Goal: Transaction & Acquisition: Purchase product/service

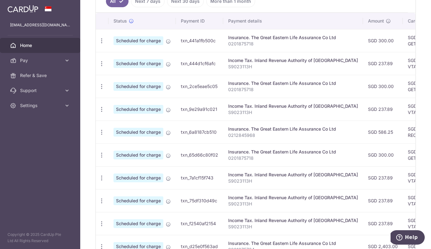
scroll to position [183, 0]
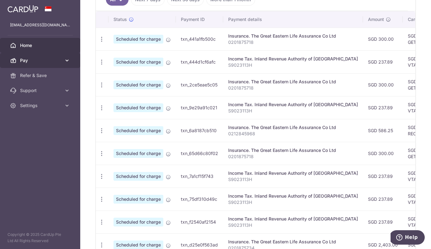
click at [69, 61] on icon at bounding box center [67, 60] width 6 height 6
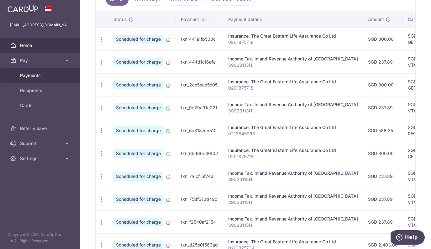
click at [44, 72] on link "Payments" at bounding box center [40, 75] width 80 height 15
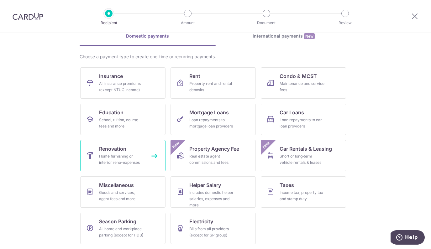
scroll to position [31, 0]
click at [301, 83] on div "Maintenance and service fees" at bounding box center [302, 87] width 45 height 13
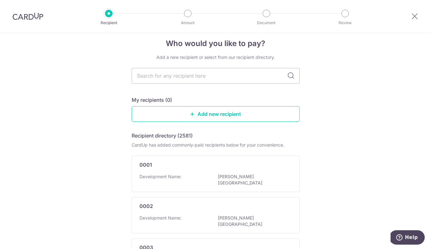
scroll to position [3, 0]
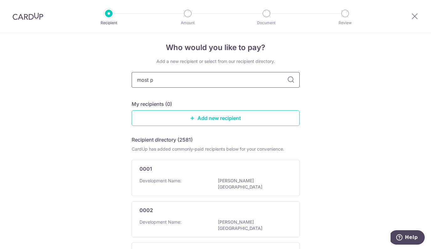
type input "most pl"
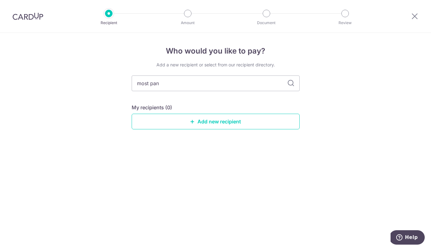
type input "most pan"
type input "most pan 4892"
click at [152, 84] on input "most pan 4892" at bounding box center [216, 84] width 168 height 16
type input "most plan 4892"
click at [145, 84] on input "most plan 4892" at bounding box center [216, 84] width 168 height 16
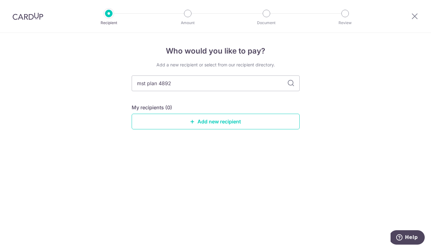
type input "mcst plan 4892"
click at [137, 84] on input "mcst plan 4892" at bounding box center [216, 84] width 168 height 16
type input "the mcst plan 4892"
click at [290, 82] on icon at bounding box center [291, 84] width 8 height 8
click at [177, 83] on input "the mcst plan 4892" at bounding box center [216, 84] width 168 height 16
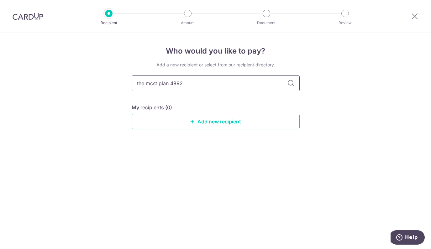
click at [177, 83] on input "the mcst plan 4892" at bounding box center [216, 84] width 168 height 16
click at [294, 81] on icon at bounding box center [291, 84] width 8 height 8
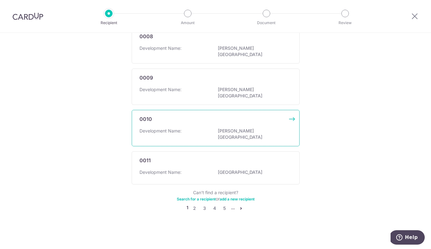
scroll to position [391, 0]
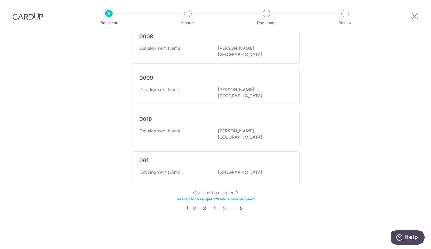
click at [204, 212] on link "3" at bounding box center [205, 209] width 8 height 8
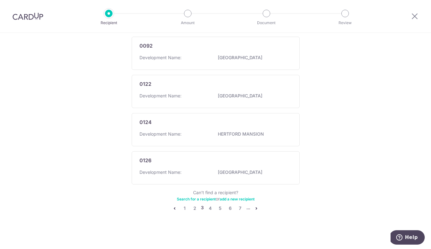
scroll to position [394, 0]
click at [208, 210] on link "4" at bounding box center [210, 209] width 8 height 8
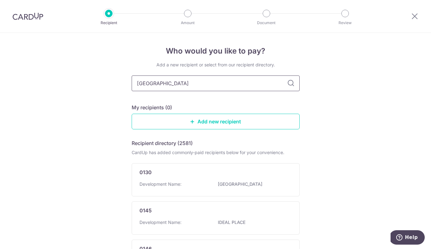
type input "avenue south"
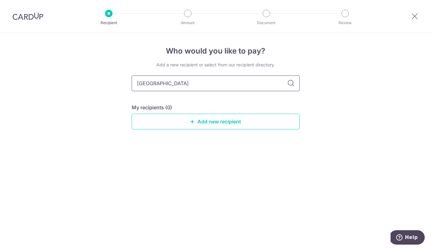
drag, startPoint x: 195, startPoint y: 84, endPoint x: 132, endPoint y: 83, distance: 63.4
click at [132, 83] on input "avenue south" at bounding box center [216, 84] width 168 height 16
click at [193, 124] on link "Add new recipient" at bounding box center [216, 122] width 168 height 16
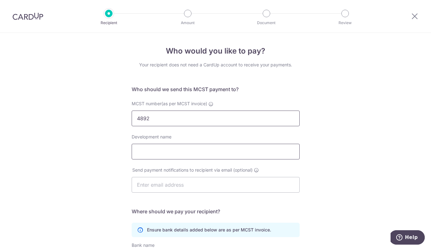
type input "4892"
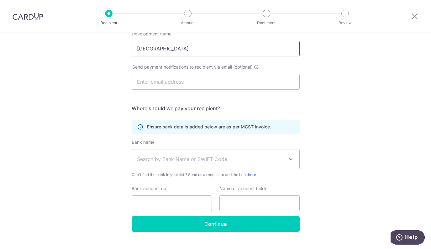
scroll to position [106, 0]
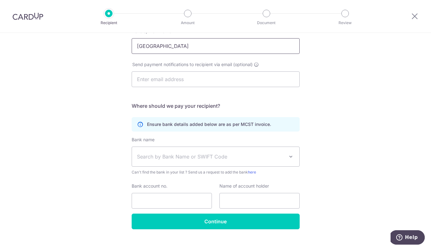
type input "Avenue South Residence"
click at [161, 147] on span "Search by Bank Name or SWIFT Code" at bounding box center [216, 156] width 168 height 19
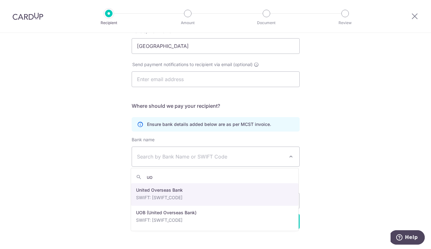
type input "uob"
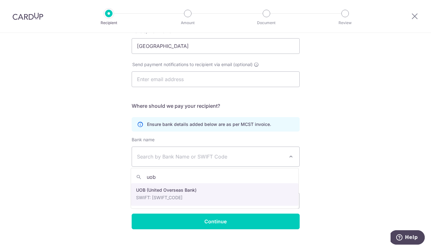
select select "18"
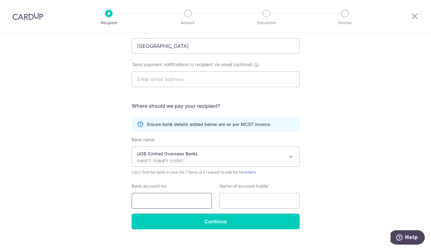
click at [163, 201] on input "Bank account no." at bounding box center [172, 201] width 80 height 16
type input "7733636320"
type input "THE MCST PLAN NO. 4892"
click at [366, 165] on div "Who would you like to pay? Your recipient does not need a CardUp account to rec…" at bounding box center [215, 93] width 431 height 332
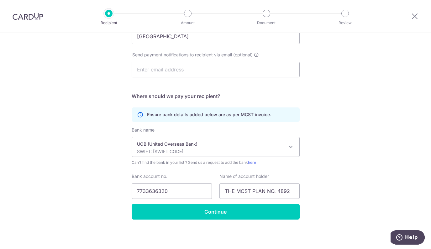
scroll to position [115, 0]
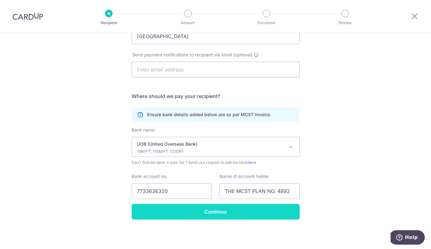
click at [145, 216] on input "Continue" at bounding box center [216, 212] width 168 height 16
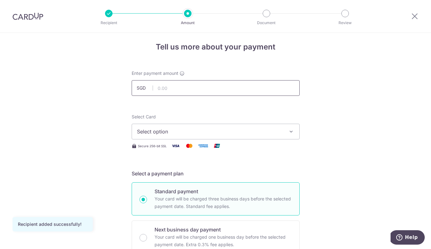
click at [164, 88] on input "text" at bounding box center [216, 88] width 168 height 16
type input "893.69"
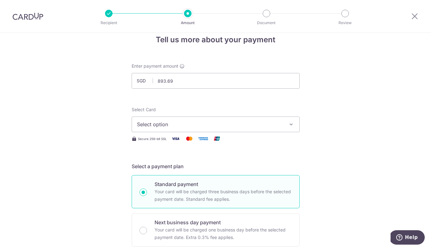
click at [166, 126] on span "Select option" at bounding box center [210, 125] width 146 height 8
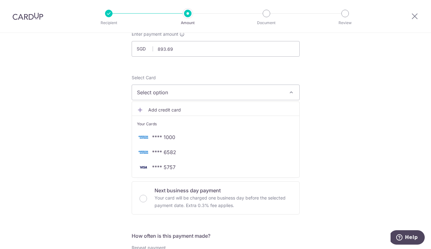
scroll to position [46, 0]
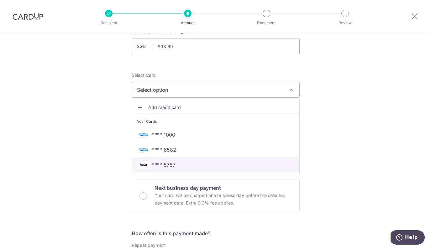
click at [163, 166] on span "**** 5757" at bounding box center [164, 165] width 24 height 8
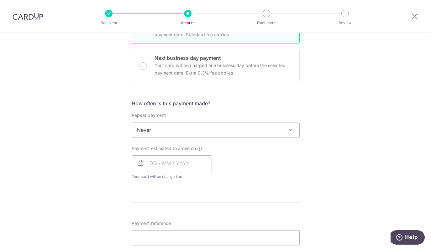
scroll to position [178, 0]
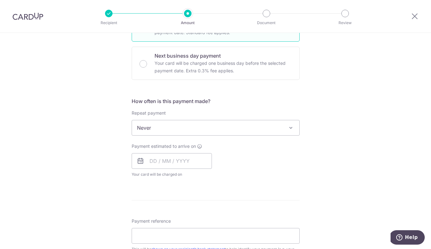
click at [160, 128] on span "Never" at bounding box center [216, 127] width 168 height 15
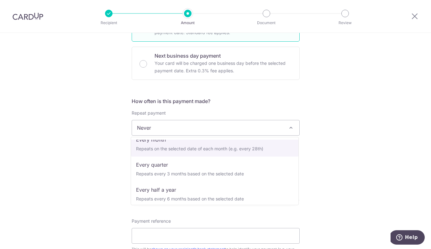
scroll to position [60, 0]
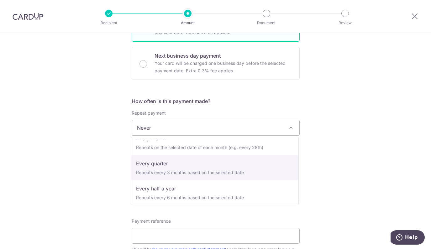
select select "4"
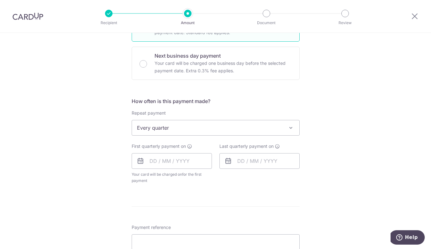
click at [94, 168] on div "Tell us more about your payment Enter payment amount SGD 893.69 893.69 Recipien…" at bounding box center [215, 142] width 431 height 574
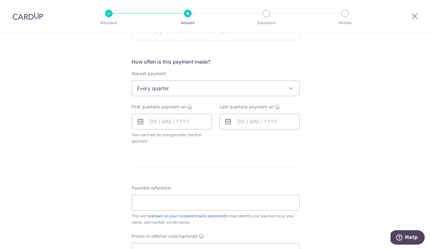
scroll to position [219, 0]
click at [163, 125] on input "text" at bounding box center [172, 121] width 80 height 16
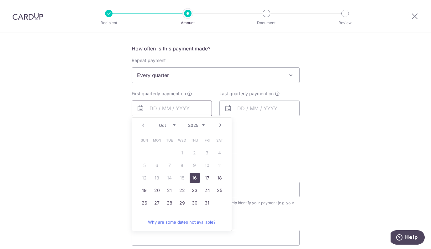
scroll to position [239, 0]
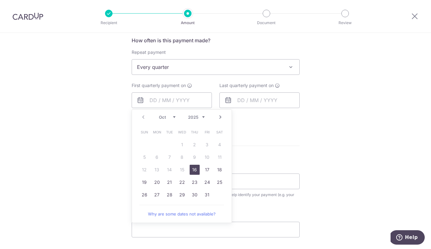
click at [191, 170] on link "16" at bounding box center [195, 170] width 10 height 10
type input "16/10/2025"
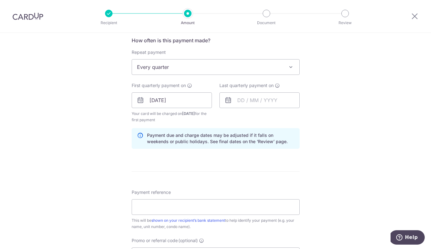
click at [119, 151] on div "Tell us more about your payment Enter payment amount SGD 893.69 893.69 Recipien…" at bounding box center [215, 94] width 431 height 600
click at [255, 99] on input "text" at bounding box center [260, 101] width 80 height 16
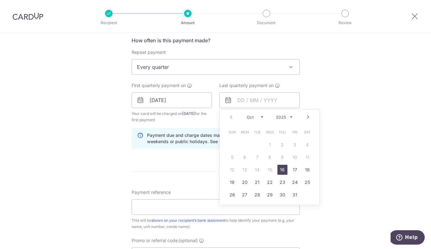
click at [306, 116] on link "Next" at bounding box center [309, 118] width 8 height 8
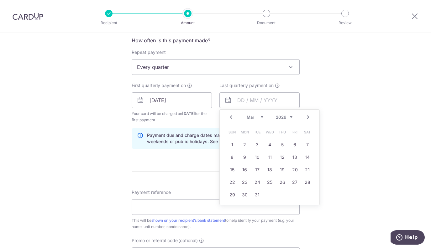
click at [306, 116] on link "Next" at bounding box center [309, 118] width 8 height 8
click at [307, 117] on link "Next" at bounding box center [309, 118] width 8 height 8
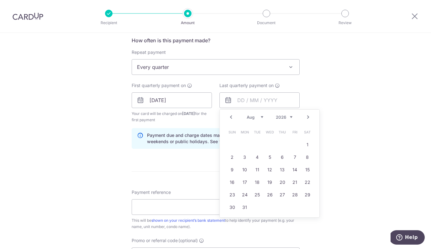
click at [307, 117] on link "Next" at bounding box center [309, 118] width 8 height 8
click at [279, 196] on link "31" at bounding box center [283, 195] width 10 height 10
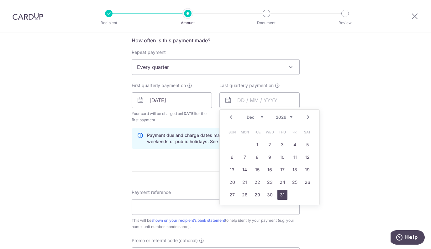
type input "31/12/2026"
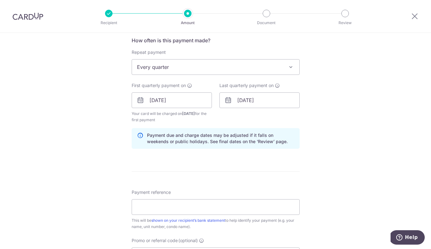
click at [111, 139] on div "Tell us more about your payment Enter payment amount SGD 893.69 893.69 Recipien…" at bounding box center [215, 94] width 431 height 600
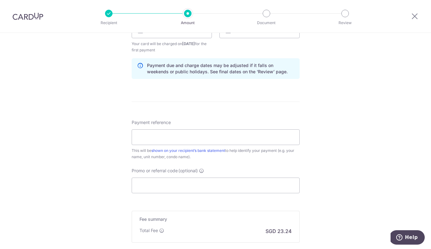
scroll to position [319, 0]
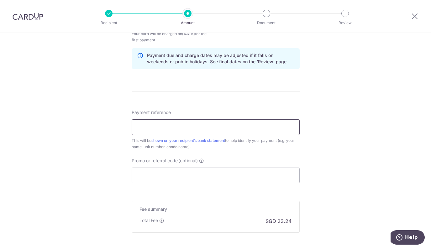
click at [156, 126] on input "Payment reference" at bounding box center [216, 128] width 168 height 16
type input "13-16-44"
click at [105, 142] on div "Tell us more about your payment Enter payment amount SGD 893.69 893.69 Recipien…" at bounding box center [215, 14] width 431 height 600
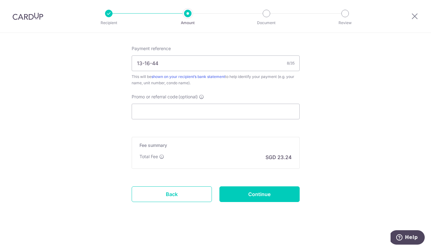
scroll to position [383, 0]
click at [187, 109] on input "Promo or referral code (optional)" at bounding box center [216, 112] width 168 height 16
paste input "3HOME25R"
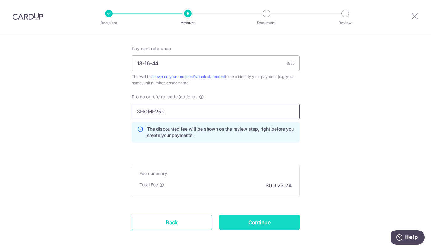
type input "3HOME25R"
click at [267, 219] on input "Continue" at bounding box center [260, 223] width 80 height 16
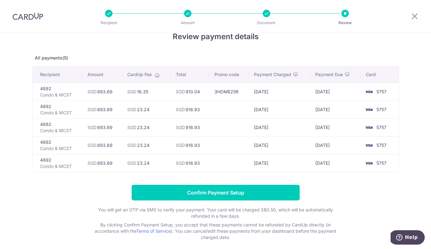
scroll to position [23, 0]
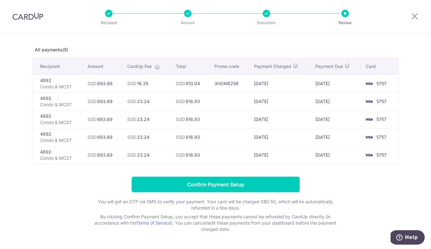
click at [142, 83] on td "SGD 16.35" at bounding box center [146, 84] width 48 height 18
click at [139, 88] on td "SGD 16.35" at bounding box center [146, 84] width 48 height 18
click at [140, 85] on td "SGD 16.35" at bounding box center [146, 84] width 48 height 18
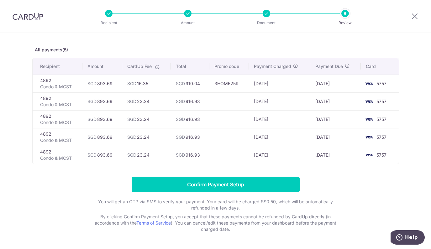
click at [140, 85] on td "SGD 16.35" at bounding box center [146, 84] width 48 height 18
drag, startPoint x: 214, startPoint y: 83, endPoint x: 241, endPoint y: 83, distance: 26.7
click at [241, 83] on td "3HOME25R" at bounding box center [230, 84] width 40 height 18
drag, startPoint x: 250, startPoint y: 83, endPoint x: 283, endPoint y: 83, distance: 32.6
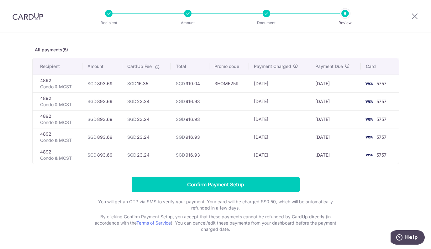
click at [283, 83] on td "[DATE]" at bounding box center [279, 84] width 61 height 18
click at [281, 84] on td "[DATE]" at bounding box center [279, 84] width 61 height 18
drag, startPoint x: 281, startPoint y: 84, endPoint x: 208, endPoint y: 86, distance: 73.4
click at [208, 86] on tr "4892 Condo & MCST SGD 893.69 SGD 16.35 SGD 910.04 3HOME25R 13/10/2025 16/10/202…" at bounding box center [216, 84] width 366 height 18
click at [208, 86] on td "SGD 910.04" at bounding box center [190, 84] width 39 height 18
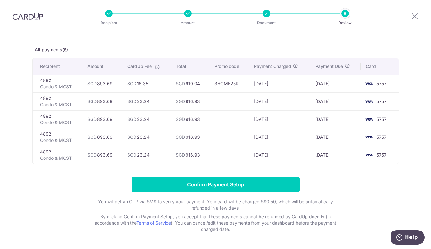
drag, startPoint x: 215, startPoint y: 83, endPoint x: 280, endPoint y: 83, distance: 65.9
click at [280, 83] on tr "4892 Condo & MCST SGD 893.69 SGD 16.35 SGD 910.04 3HOME25R 13/10/2025 16/10/202…" at bounding box center [216, 84] width 366 height 18
click at [258, 152] on td "13/10/2026" at bounding box center [279, 155] width 61 height 18
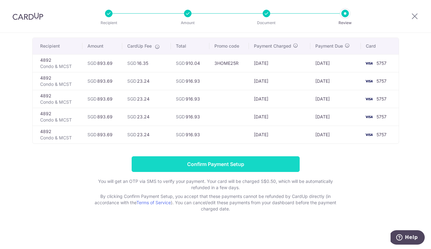
scroll to position [43, 0]
click at [236, 166] on input "Confirm Payment Setup" at bounding box center [216, 165] width 168 height 16
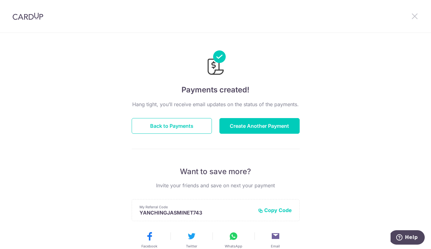
click at [418, 14] on icon at bounding box center [415, 16] width 8 height 8
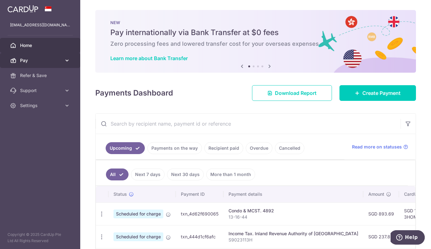
click at [49, 60] on span "Pay" at bounding box center [40, 60] width 41 height 6
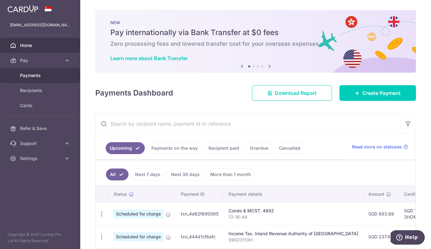
click at [27, 77] on span "Payments" at bounding box center [40, 75] width 41 height 6
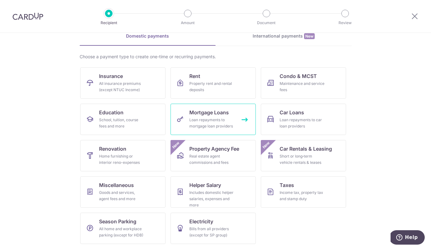
scroll to position [31, 0]
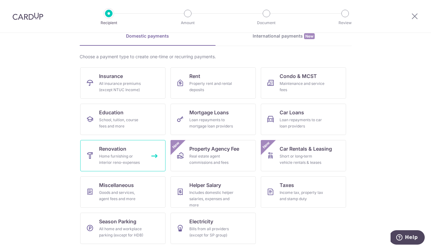
click at [151, 157] on link "Renovation Home furnishing or interior reno-expenses" at bounding box center [122, 155] width 85 height 31
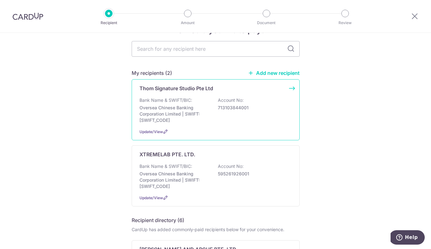
scroll to position [28, 0]
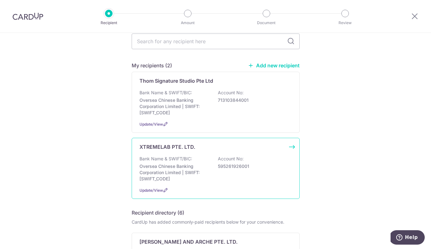
click at [191, 164] on p "Oversea Chinese Banking Corporation Limited | SWIFT: [SWIFT_CODE]" at bounding box center [175, 172] width 70 height 19
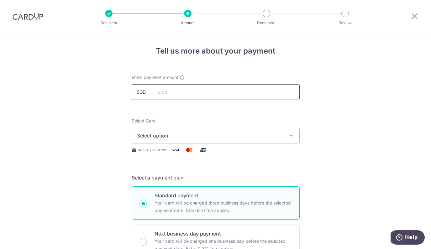
click at [179, 94] on input "text" at bounding box center [216, 92] width 168 height 16
type input "1,350.00"
click at [178, 133] on span "Select option" at bounding box center [210, 136] width 146 height 8
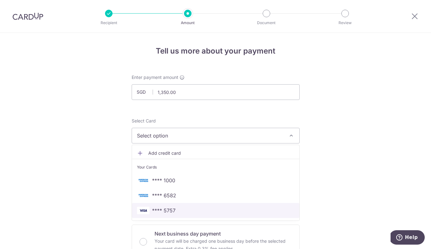
click at [167, 212] on span "**** 5757" at bounding box center [164, 211] width 24 height 8
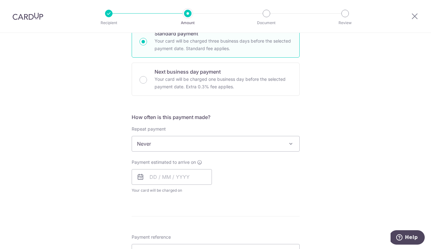
scroll to position [168, 0]
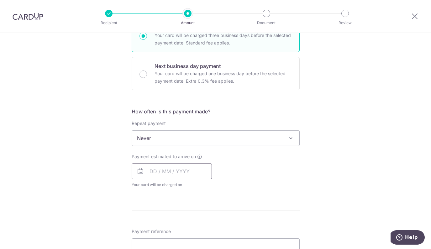
click at [152, 174] on input "text" at bounding box center [172, 172] width 80 height 16
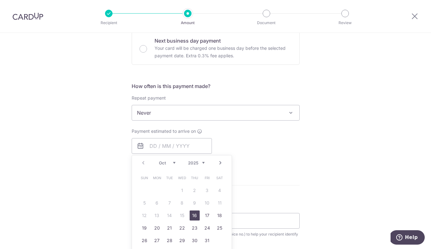
click at [195, 216] on link "16" at bounding box center [195, 216] width 10 height 10
type input "[DATE]"
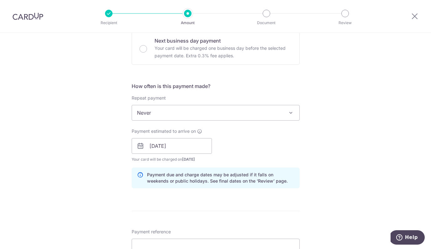
click at [101, 178] on div "Tell us more about your payment Enter payment amount SGD 1,350.00 1350.00 Selec…" at bounding box center [215, 157] width 431 height 635
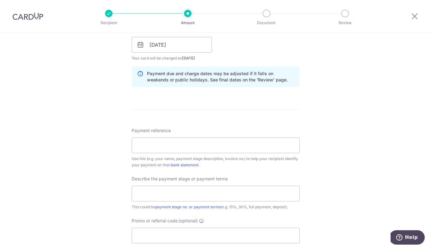
scroll to position [301, 0]
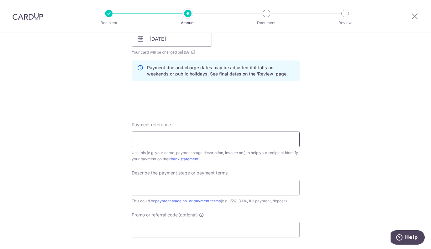
click at [150, 139] on input "Payment reference" at bounding box center [216, 140] width 168 height 16
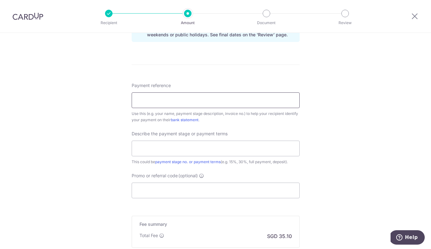
scroll to position [340, 0]
type input "30% Zipscreen Payment"
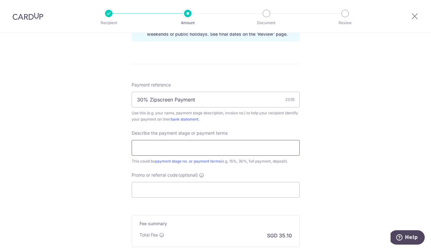
click at [157, 143] on input "text" at bounding box center [216, 148] width 168 height 16
drag, startPoint x: 199, startPoint y: 102, endPoint x: 129, endPoint y: 101, distance: 70.3
click at [129, 101] on div "Tell us more about your payment Enter payment amount SGD 1,350.00 1350.00 Selec…" at bounding box center [215, 10] width 431 height 635
click at [157, 193] on input "Promo or referral code (optional)" at bounding box center [216, 190] width 168 height 16
paste input "RENO25ONE"
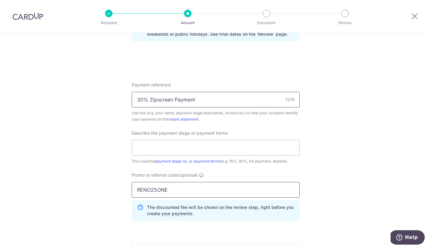
type input "RENO25ONE"
click at [171, 99] on input "30% Zipscreen Payment" at bounding box center [216, 100] width 168 height 16
click at [155, 151] on input "text" at bounding box center [216, 148] width 168 height 16
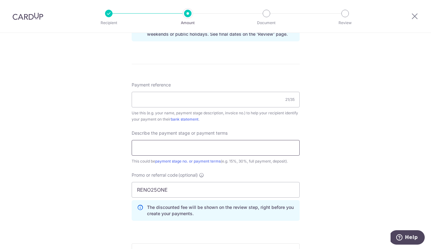
paste input "30% Zipscreen Payment"
click at [148, 148] on input "30% Zipscreen Payment" at bounding box center [216, 148] width 168 height 16
click at [177, 148] on input "30% Zipscreen Payment" at bounding box center [216, 148] width 168 height 16
click at [207, 149] on input "30% Zipscreen Payment" at bounding box center [216, 148] width 168 height 16
type input "30% Zipscreen Payment"
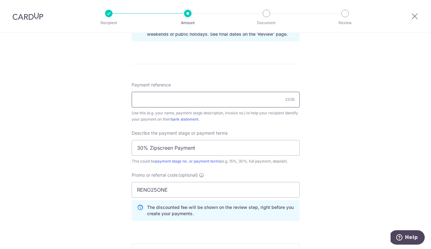
click at [152, 100] on input "Payment reference" at bounding box center [216, 100] width 168 height 16
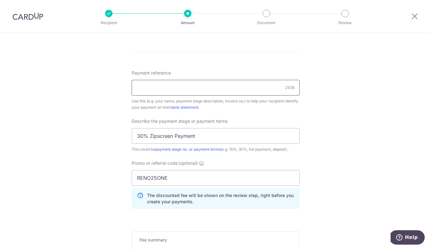
scroll to position [354, 0]
paste input "XTREME570449"
type input "XTREME570449"
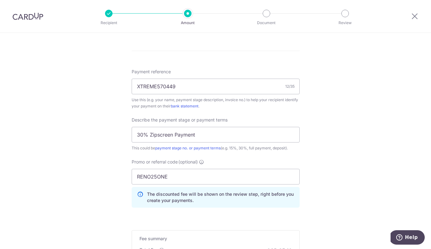
click at [104, 114] on div "Tell us more about your payment Enter payment amount SGD 1,350.00 1350.00 Selec…" at bounding box center [215, 11] width 431 height 664
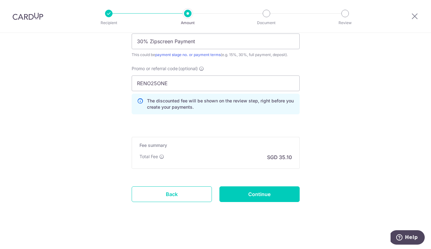
scroll to position [447, 0]
click at [243, 193] on input "Continue" at bounding box center [260, 195] width 80 height 16
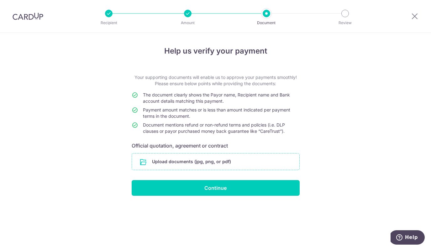
click at [206, 168] on input "file" at bounding box center [216, 162] width 168 height 16
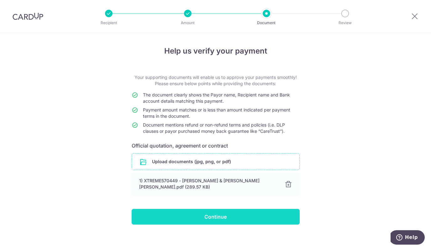
click at [225, 218] on input "Continue" at bounding box center [216, 217] width 168 height 16
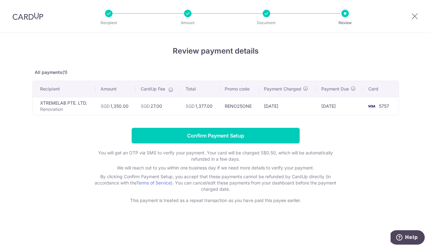
drag, startPoint x: 226, startPoint y: 106, endPoint x: 250, endPoint y: 106, distance: 24.2
click at [250, 106] on td "RENO25ONE" at bounding box center [239, 106] width 39 height 18
drag, startPoint x: 258, startPoint y: 107, endPoint x: 290, endPoint y: 107, distance: 31.7
click at [290, 107] on tr "XTREMELAB PTE. LTD. Renovation SGD 1,350.00 SGD 27.00 SGD 1,377.00 RENO25ONE 13…" at bounding box center [216, 106] width 366 height 18
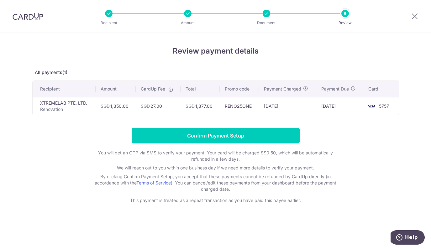
click at [290, 107] on td "[DATE]" at bounding box center [287, 106] width 57 height 18
click at [186, 14] on div at bounding box center [188, 14] width 8 height 8
click at [187, 12] on div at bounding box center [188, 14] width 8 height 8
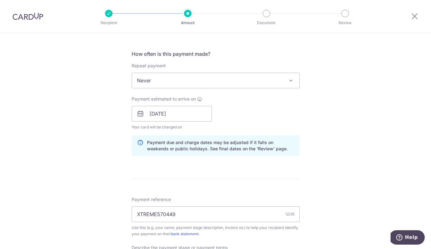
scroll to position [238, 0]
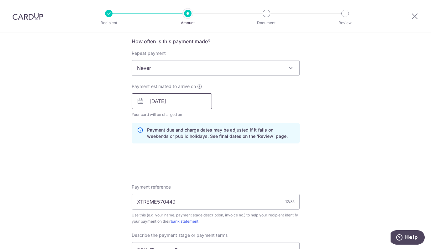
click at [180, 102] on input "[DATE]" at bounding box center [172, 101] width 80 height 16
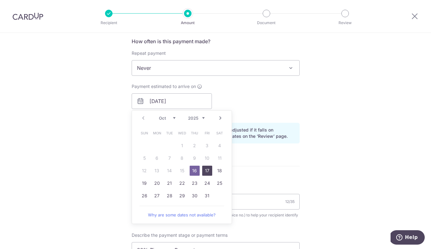
click at [209, 170] on link "17" at bounding box center [207, 171] width 10 height 10
type input "[DATE]"
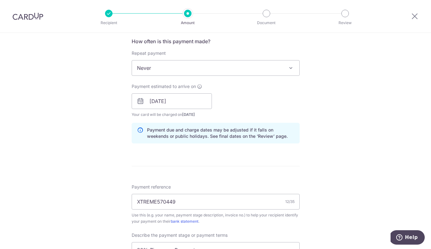
click at [105, 147] on div "Tell us more about your payment Enter payment amount SGD 1,350.00 1350.00 Selec…" at bounding box center [215, 127] width 431 height 664
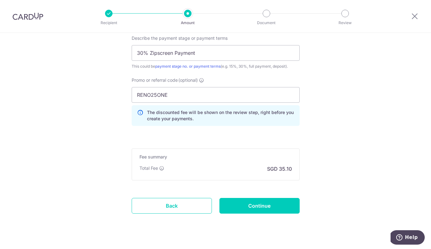
scroll to position [436, 0]
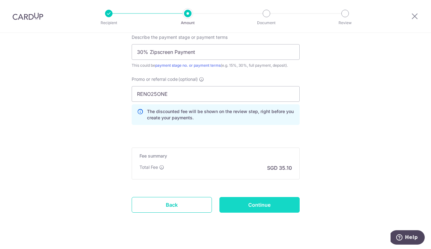
click at [260, 209] on input "Continue" at bounding box center [260, 205] width 80 height 16
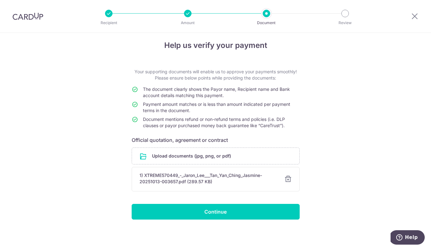
scroll to position [6, 0]
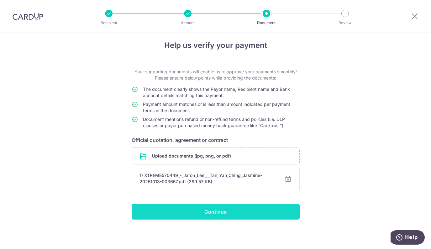
click at [223, 214] on input "Continue" at bounding box center [216, 212] width 168 height 16
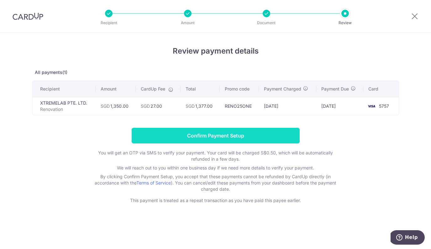
click at [241, 135] on input "Confirm Payment Setup" at bounding box center [216, 136] width 168 height 16
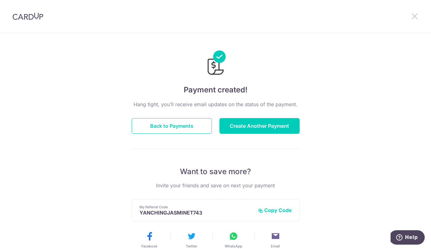
click at [414, 17] on icon at bounding box center [415, 16] width 8 height 8
